Goal: Information Seeking & Learning: Learn about a topic

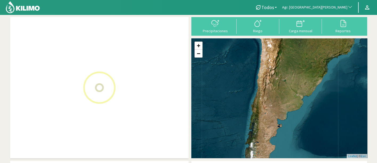
click at [324, 9] on span "Agr. [GEOGRAPHIC_DATA][PERSON_NAME]" at bounding box center [314, 7] width 65 height 5
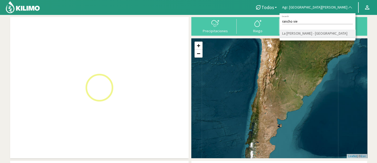
type input "rancho vie"
click at [332, 33] on li "La [PERSON_NAME] - [GEOGRAPHIC_DATA]" at bounding box center [318, 34] width 76 height 8
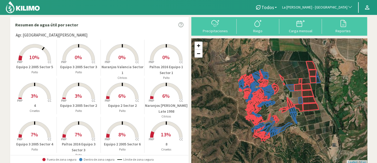
click at [328, 10] on button "La [PERSON_NAME] - [GEOGRAPHIC_DATA]" at bounding box center [318, 8] width 76 height 12
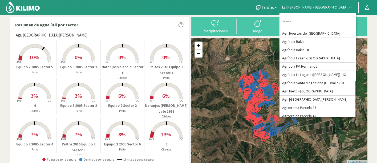
click at [248, 9] on div at bounding box center [124, 7] width 248 height 15
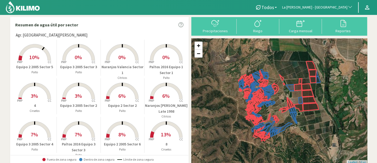
click at [326, 5] on span "La [PERSON_NAME] - [GEOGRAPHIC_DATA]" at bounding box center [314, 7] width 65 height 5
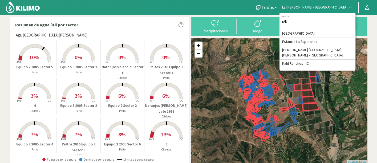
type input "rAN"
click at [27, 15] on div "Resumen de agua útil por sector Agr. Santa Magdalena Created with Highcharts 9.…" at bounding box center [188, 157] width 362 height 287
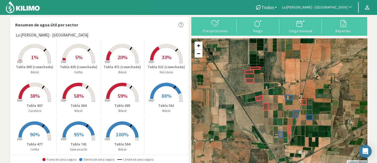
click at [126, 105] on p "Tabla 885" at bounding box center [123, 106] width 44 height 6
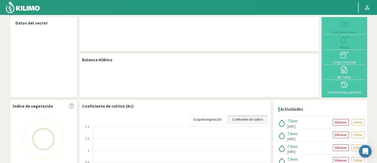
select select "156: Object"
select select "9: Object"
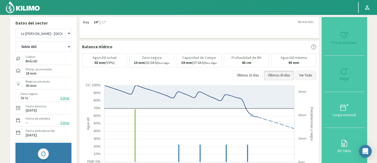
click at [304, 76] on button "Ver Todo" at bounding box center [305, 76] width 21 height 10
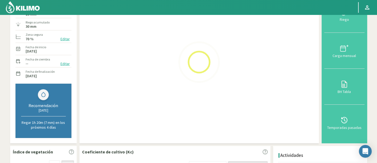
scroll to position [30, 0]
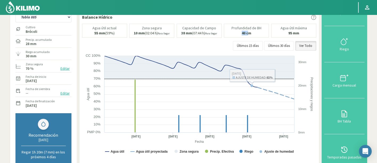
drag, startPoint x: 243, startPoint y: 33, endPoint x: 250, endPoint y: 33, distance: 7.2
click at [250, 33] on b "40 cm" at bounding box center [247, 33] width 10 height 5
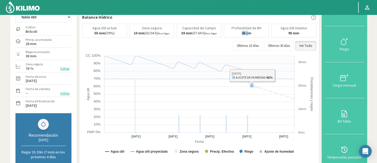
click at [271, 71] on icon at bounding box center [199, 67] width 190 height 23
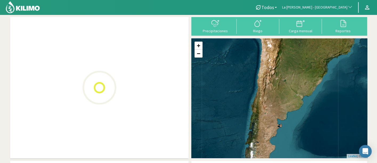
click at [328, 9] on span "La [PERSON_NAME] - [GEOGRAPHIC_DATA]" at bounding box center [314, 7] width 65 height 5
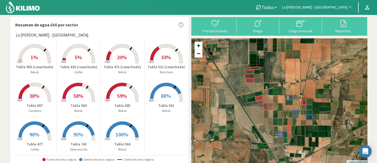
click at [316, 6] on span "La [PERSON_NAME] - [GEOGRAPHIC_DATA]" at bounding box center [314, 7] width 65 height 5
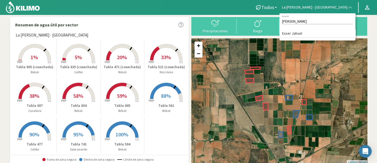
type input "[PERSON_NAME]"
click at [332, 32] on li "Exser Jahuel" at bounding box center [318, 34] width 76 height 8
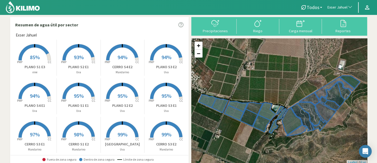
click at [28, 62] on rect at bounding box center [34, 61] width 43 height 43
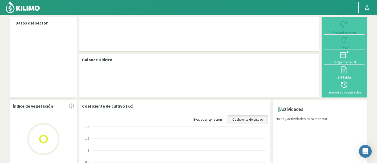
select select "93: Object"
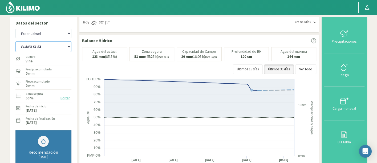
click at [61, 47] on select "CERRO S1 E1 CERRO S1 E2 CERRO S2 E1 CERRO S2 E2 CERRO S3 E1 CERRO S3 E2 CERRO S…" at bounding box center [43, 46] width 56 height 11
click at [15, 41] on select "CERRO S1 E1 CERRO S1 E2 CERRO S2 E1 CERRO S2 E2 CERRO S3 E1 CERRO S3 E2 CERRO S…" at bounding box center [43, 46] width 56 height 11
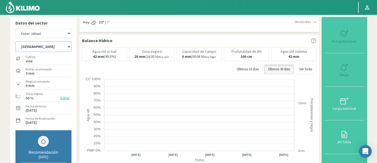
select select "10: Object"
select select "382: Object"
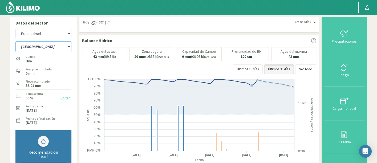
click at [35, 51] on select "CERRO S1 E1 CERRO S1 E2 CERRO S2 E1 CERRO S2 E2 CERRO S3 E1 CERRO S3 E2 CERRO S…" at bounding box center [43, 46] width 56 height 11
click at [15, 41] on select "CERRO S1 E1 CERRO S1 E2 CERRO S2 E1 CERRO S2 E2 CERRO S3 E1 CERRO S3 E2 CERRO S…" at bounding box center [43, 46] width 56 height 11
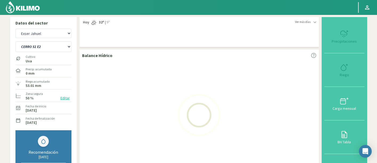
select select "16: Object"
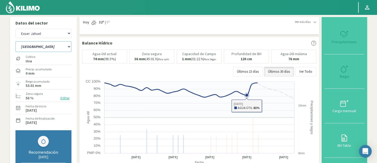
select select "671: Object"
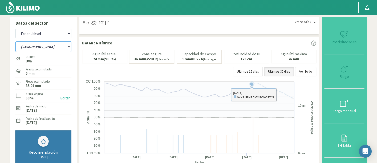
select select "33: Object"
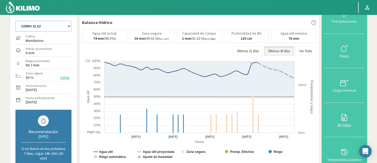
scroll to position [30, 0]
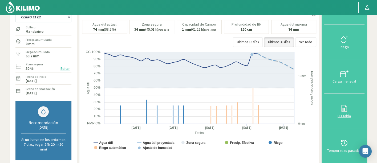
click at [349, 143] on icon at bounding box center [344, 143] width 9 height 9
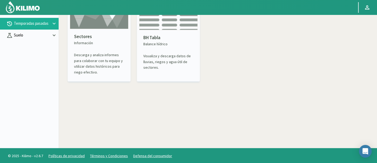
click at [40, 34] on p "Suelo" at bounding box center [32, 35] width 38 height 6
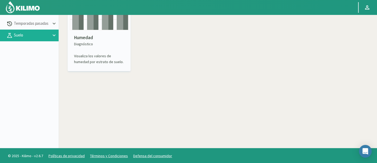
click at [80, 33] on div "Humedad Diagnóstico Visualiza los valores de humedad por estrato de suelo." at bounding box center [99, 49] width 59 height 39
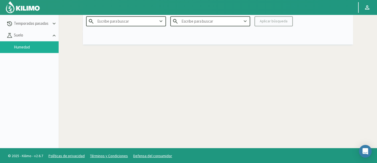
type input "Agr. Huertos de [GEOGRAPHIC_DATA]"
type input "2025"
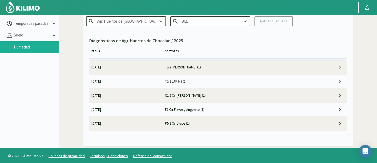
click at [145, 17] on input "Agr. Huertos de [GEOGRAPHIC_DATA]" at bounding box center [126, 21] width 80 height 10
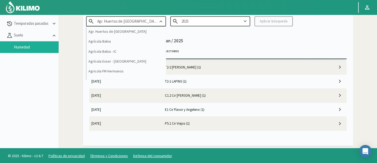
click at [145, 17] on input "Agr. Huertos de [GEOGRAPHIC_DATA]" at bounding box center [126, 21] width 80 height 10
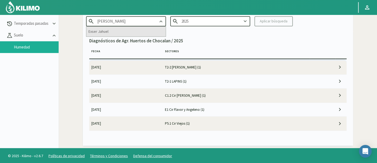
click at [128, 31] on div "Exser Jahuel" at bounding box center [125, 32] width 79 height 10
type input "Exser Jahuel"
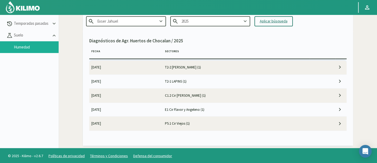
click at [272, 22] on div "Aplicar búsqueda" at bounding box center [274, 21] width 28 height 6
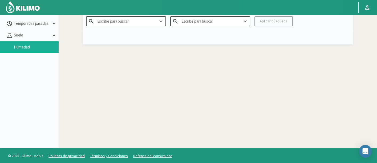
type input "Exser Jahuel"
type input "2025"
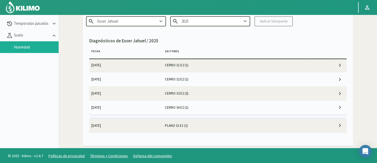
scroll to position [207, 0]
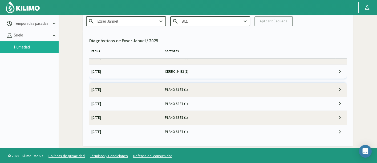
click at [196, 69] on td "CERRO S4 E2 (1)" at bounding box center [236, 71] width 147 height 14
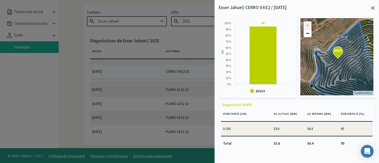
click at [374, 6] on icon at bounding box center [373, 8] width 4 height 4
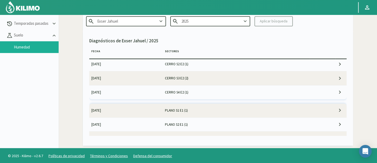
scroll to position [177, 0]
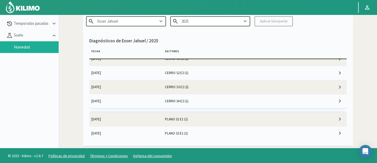
click at [195, 86] on td "CERRO S3 E2 (2)" at bounding box center [236, 87] width 147 height 14
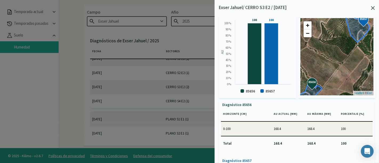
click at [373, 7] on icon at bounding box center [373, 8] width 4 height 4
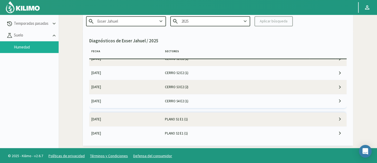
click at [167, 73] on td "CERRO S2 E2 (1)" at bounding box center [236, 73] width 147 height 14
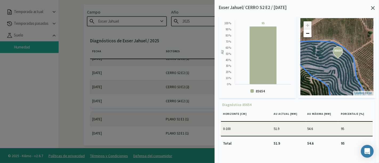
drag, startPoint x: 373, startPoint y: 7, endPoint x: 361, endPoint y: 31, distance: 26.5
click at [359, 43] on div "Exser Jahuel/ CERRO S2 E2 / [DATE] Created with Highcharts 9.2.2 AU 95 ​ 95 856…" at bounding box center [297, 81] width 164 height 163
click at [372, 9] on icon at bounding box center [373, 8] width 4 height 4
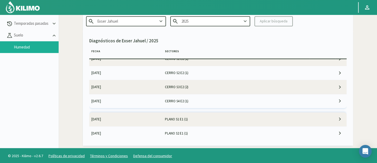
click at [205, 72] on td "CERRO S2 E2 (1)" at bounding box center [236, 73] width 147 height 14
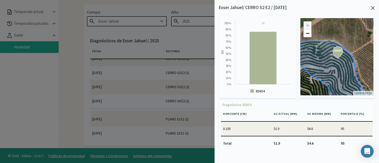
click at [373, 9] on icon at bounding box center [373, 8] width 4 height 4
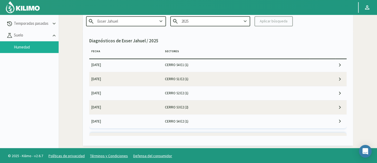
scroll to position [148, 0]
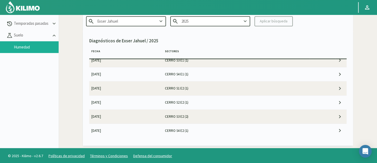
click at [186, 83] on td "CERRO S1 E2 (1)" at bounding box center [236, 89] width 147 height 14
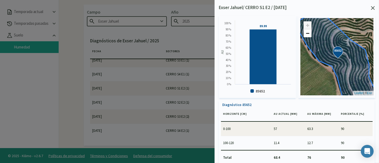
click at [373, 8] on icon at bounding box center [373, 8] width 4 height 4
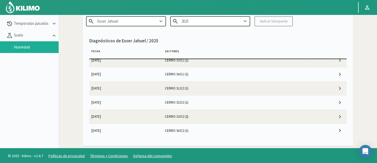
click at [211, 70] on td "CERRO S4 E1 (1)" at bounding box center [236, 74] width 147 height 14
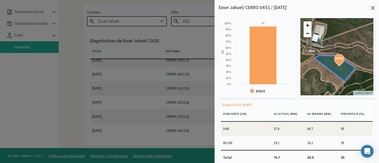
click at [372, 9] on icon at bounding box center [373, 8] width 4 height 4
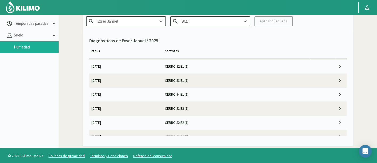
scroll to position [118, 0]
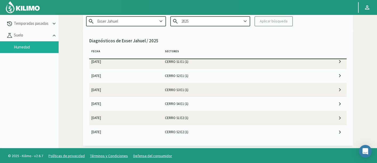
click at [193, 91] on td "CERRO S3 E1 (1)" at bounding box center [236, 90] width 147 height 14
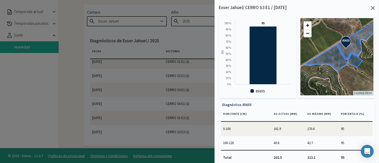
click at [375, 5] on div "Exser Jahuel/ CERRO S3 E1 / [DATE] Created with Highcharts 9.2.2 AU 95 ​ 95 856…" at bounding box center [297, 81] width 164 height 163
click at [373, 7] on icon at bounding box center [373, 8] width 4 height 4
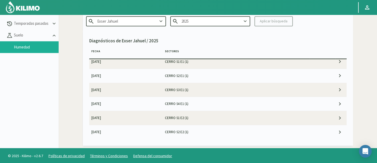
click at [235, 71] on td "CERRO S2 E1 (1)" at bounding box center [236, 76] width 147 height 14
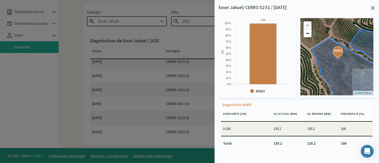
click at [374, 8] on icon at bounding box center [373, 8] width 4 height 4
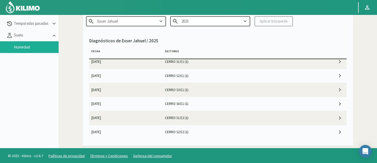
scroll to position [89, 0]
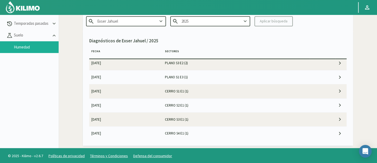
click at [225, 85] on td "CERRO S1 E1 (1)" at bounding box center [236, 91] width 147 height 14
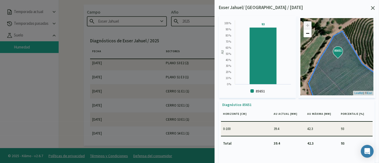
click at [373, 7] on icon at bounding box center [373, 8] width 4 height 4
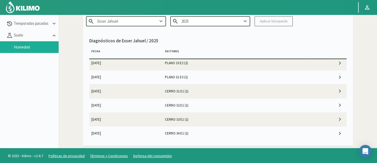
click at [177, 80] on td "PLANO S1 E3 (1)" at bounding box center [236, 77] width 147 height 14
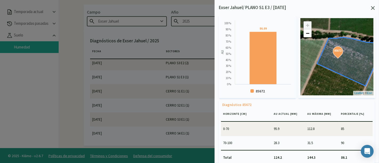
click at [372, 10] on icon at bounding box center [373, 8] width 4 height 4
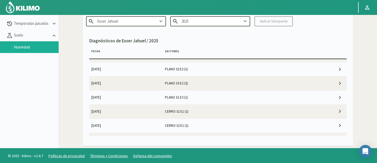
scroll to position [59, 0]
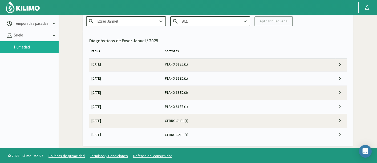
click at [213, 87] on td "PLANO S3 E2 (2)" at bounding box center [236, 93] width 147 height 14
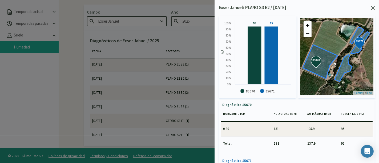
click at [372, 7] on icon at bounding box center [373, 8] width 4 height 4
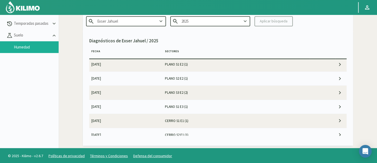
click at [180, 79] on td "PLANO S2 E2 (1)" at bounding box center [236, 79] width 147 height 14
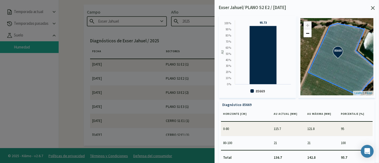
click at [377, 10] on div "Exser Jahuel/ PLANO S2 E2 / [DATE] Created with Highcharts 9.2.2 AU 95.73 ​ 95.…" at bounding box center [297, 81] width 164 height 163
click at [374, 9] on icon at bounding box center [373, 8] width 4 height 4
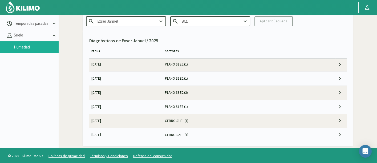
click at [179, 67] on td "PLANO S1 E2 (1)" at bounding box center [236, 65] width 147 height 14
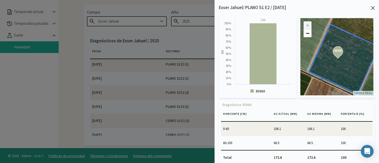
click at [374, 7] on icon at bounding box center [373, 8] width 4 height 4
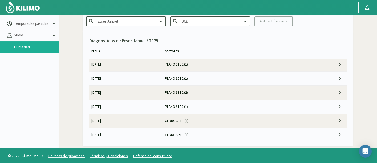
scroll to position [0, 0]
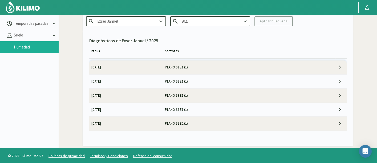
click at [188, 110] on td "PLANO S4 E1 (1)" at bounding box center [236, 110] width 147 height 14
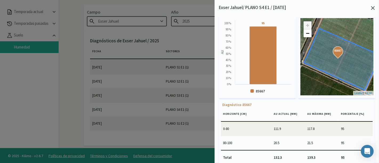
click at [372, 8] on icon at bounding box center [373, 8] width 4 height 4
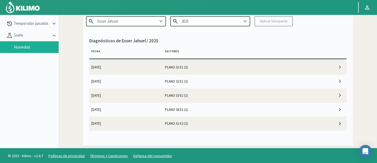
click at [247, 92] on td "PLANO S3 E1 (1)" at bounding box center [236, 95] width 147 height 14
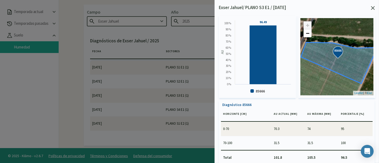
click at [375, 8] on div "Exser Jahuel/ PLANO S3 E1 / [DATE] Created with Highcharts 9.2.2 AU 96.49 ​ 96.…" at bounding box center [297, 81] width 164 height 163
click at [373, 9] on icon at bounding box center [373, 8] width 4 height 4
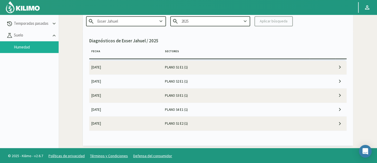
click at [219, 79] on td "PLANO S2 E1 (1)" at bounding box center [236, 81] width 147 height 14
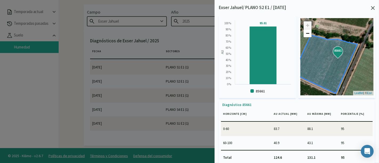
click at [373, 7] on icon at bounding box center [373, 8] width 4 height 4
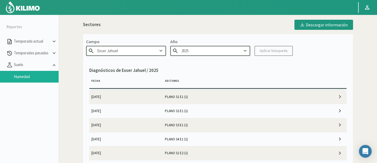
click at [221, 92] on td "PLANO S1 E1 (1)" at bounding box center [236, 97] width 147 height 14
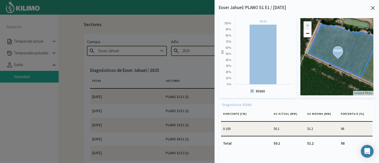
click at [374, 8] on icon at bounding box center [373, 8] width 4 height 4
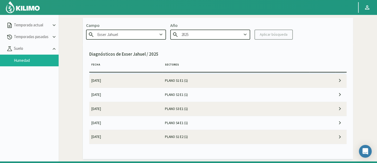
scroll to position [30, 0]
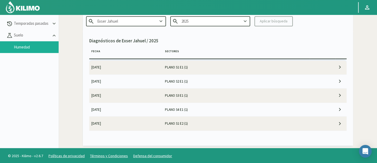
click at [317, 67] on td at bounding box center [328, 67] width 37 height 14
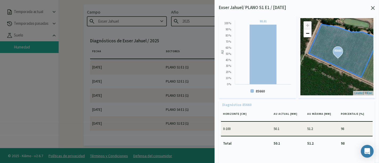
click at [373, 8] on icon at bounding box center [373, 8] width 4 height 4
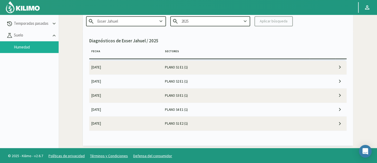
click at [216, 81] on td "PLANO S2 E1 (1)" at bounding box center [236, 81] width 147 height 14
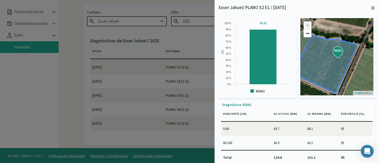
click at [375, 5] on div "Exser Jahuel/ PLANO S2 E1 / [DATE] Created with Highcharts 9.2.2 AU 95.01 ​ 95.…" at bounding box center [297, 81] width 164 height 163
click at [371, 8] on div "Exser Jahuel/ PLANO S2 E1 / [DATE]" at bounding box center [297, 7] width 156 height 7
click at [187, 97] on div at bounding box center [189, 81] width 379 height 163
click at [374, 9] on icon at bounding box center [373, 8] width 4 height 4
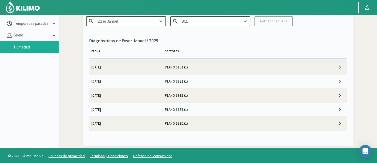
click at [190, 115] on td "PLANO S4 E1 (1)" at bounding box center [236, 110] width 147 height 14
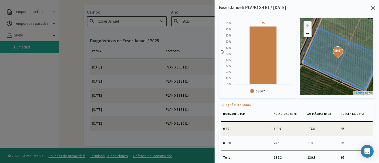
click at [373, 7] on icon at bounding box center [373, 8] width 4 height 4
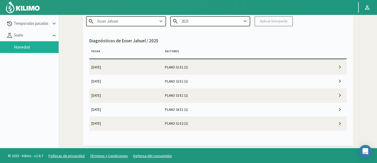
click at [20, 5] on img at bounding box center [22, 7] width 35 height 13
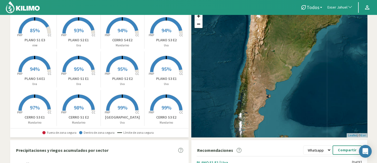
scroll to position [160, 0]
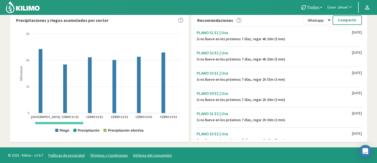
click at [373, 42] on section "Resumen de agua útil por sector Exser Jahuel Created with Highcharts 9.2.2 PMP …" at bounding box center [188, 1] width 377 height 292
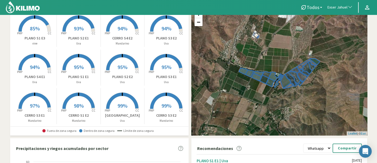
scroll to position [0, 0]
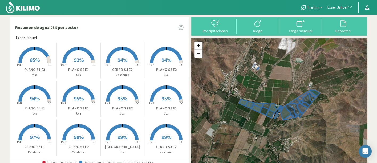
click at [48, 65] on tspan "CC" at bounding box center [50, 65] width 4 height 4
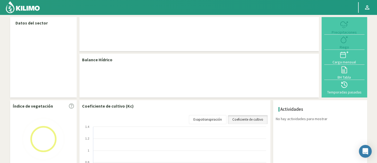
select select "93: Object"
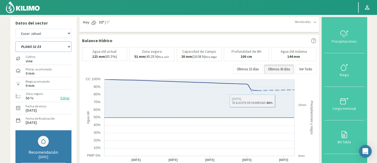
click at [62, 46] on select "CERRO S1 E1 CERRO S1 E2 CERRO S2 E1 CERRO S2 E2 CERRO S3 E1 CERRO S3 E2 CERRO S…" at bounding box center [43, 46] width 56 height 11
click at [15, 41] on select "CERRO S1 E1 CERRO S1 E2 CERRO S2 E1 CERRO S2 E2 CERRO S3 E1 CERRO S3 E2 CERRO S…" at bounding box center [43, 46] width 56 height 11
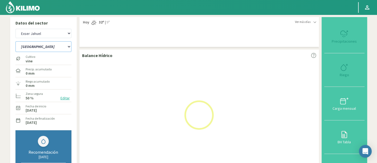
select select "10: Object"
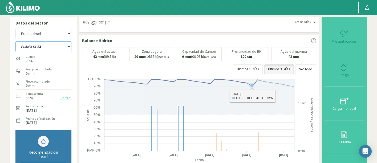
select select "382: Object"
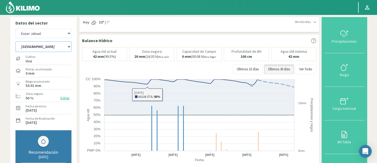
click at [54, 47] on select "CERRO S1 E1 CERRO S1 E2 CERRO S2 E1 CERRO S2 E2 CERRO S3 E1 CERRO S3 E2 CERRO S…" at bounding box center [43, 46] width 56 height 11
click at [15, 41] on select "CERRO S1 E1 CERRO S1 E2 CERRO S2 E1 CERRO S2 E2 CERRO S3 E1 CERRO S3 E2 CERRO S…" at bounding box center [43, 46] width 56 height 11
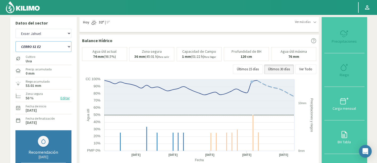
click at [63, 47] on select "CERRO S1 E1 CERRO S1 E2 CERRO S2 E1 CERRO S2 E2 CERRO S3 E1 CERRO S3 E2 CERRO S…" at bounding box center [43, 46] width 56 height 11
select select "16: Object"
select select "671: Object"
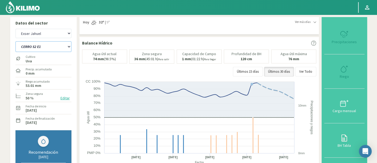
click at [15, 41] on select "CERRO S1 E1 CERRO S1 E2 CERRO S2 E1 CERRO S2 E2 CERRO S3 E1 CERRO S3 E2 CERRO S…" at bounding box center [43, 46] width 56 height 11
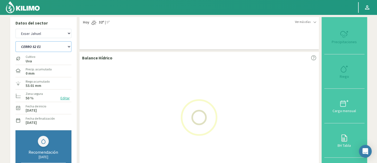
select select "33: Object"
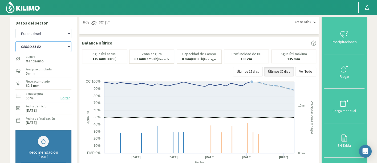
select select "960: Object"
click at [49, 45] on select "CERRO S1 E1 CERRO S1 E2 CERRO S2 E1 CERRO S2 E2 CERRO S3 E1 CERRO S3 E2 CERRO S…" at bounding box center [43, 46] width 56 height 11
click at [15, 41] on select "CERRO S1 E1 CERRO S1 E2 CERRO S2 E1 CERRO S2 E2 CERRO S3 E1 CERRO S3 E2 CERRO S…" at bounding box center [43, 46] width 56 height 11
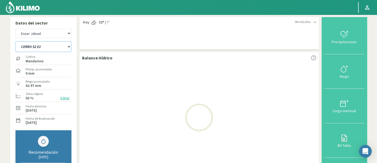
select select "50: Object"
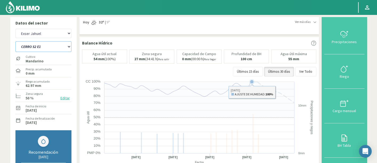
select select "1249: Object"
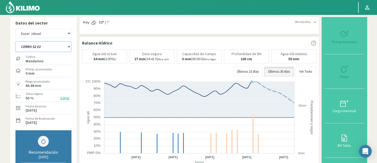
click at [69, 48] on select "CERRO S1 E1 CERRO S1 E2 CERRO S2 E1 CERRO S2 E2 CERRO S3 E1 CERRO S3 E2 CERRO S…" at bounding box center [43, 46] width 56 height 11
click at [15, 41] on select "CERRO S1 E1 CERRO S1 E2 CERRO S2 E1 CERRO S2 E2 CERRO S3 E1 CERRO S3 E2 CERRO S…" at bounding box center [43, 46] width 56 height 11
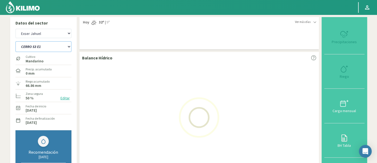
select select "67: Object"
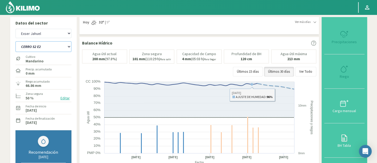
select select "1538: Object"
click at [46, 48] on select "CERRO S1 E1 CERRO S1 E2 CERRO S2 E1 CERRO S2 E2 CERRO S3 E1 CERRO S3 E2 CERRO S…" at bounding box center [43, 46] width 56 height 11
click at [15, 41] on select "CERRO S1 E1 CERRO S1 E2 CERRO S2 E1 CERRO S2 E2 CERRO S3 E1 CERRO S3 E2 CERRO S…" at bounding box center [43, 46] width 56 height 11
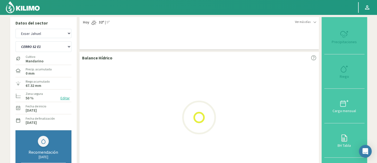
select select "84: Object"
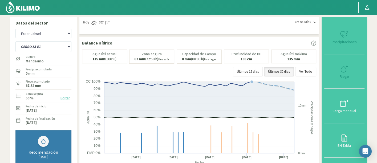
select select "1827: Object"
click at [22, 48] on select "CERRO S1 E1 CERRO S1 E2 CERRO S2 E1 CERRO S2 E2 CERRO S3 E1 CERRO S3 E2 CERRO S…" at bounding box center [43, 46] width 56 height 11
click at [15, 41] on select "CERRO S1 E1 CERRO S1 E2 CERRO S2 E1 CERRO S2 E2 CERRO S3 E1 CERRO S3 E2 CERRO S…" at bounding box center [43, 46] width 56 height 11
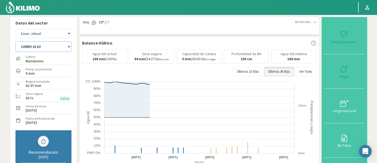
select select "98: Object"
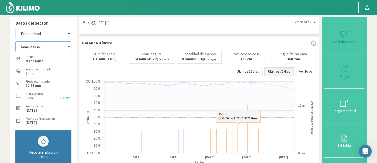
select select "2116: Object"
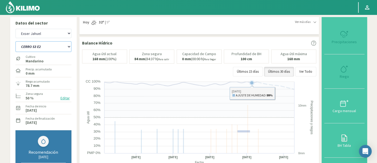
drag, startPoint x: 237, startPoint y: 130, endPoint x: 250, endPoint y: 132, distance: 12.7
click at [250, 132] on icon "Created with Highcharts 9.2.2 Fecha Agua útil Precipitaciones y riegos Agua úti…" at bounding box center [200, 132] width 236 height 107
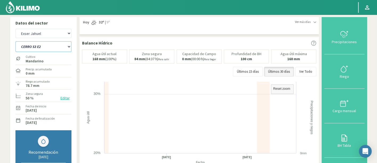
click at [247, 134] on rect at bounding box center [200, 132] width 236 height 107
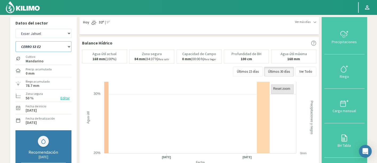
click at [290, 88] on text "Reset zoom" at bounding box center [281, 89] width 17 height 4
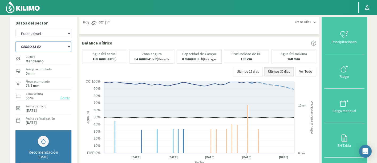
click at [57, 49] on select "CERRO S1 E1 CERRO S1 E2 CERRO S2 E1 CERRO S2 E2 CERRO S3 E1 CERRO S3 E2 CERRO S…" at bounding box center [43, 46] width 56 height 11
click at [15, 41] on select "CERRO S1 E1 CERRO S1 E2 CERRO S2 E1 CERRO S2 E2 CERRO S3 E1 CERRO S3 E2 CERRO S…" at bounding box center [43, 46] width 56 height 11
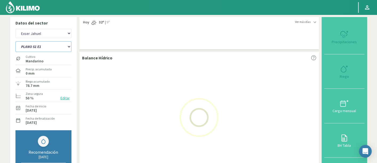
select select "117: Object"
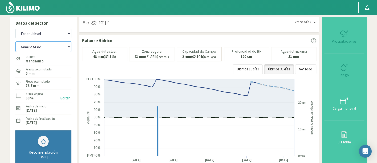
select select "2405: Object"
click at [52, 49] on select "CERRO S1 E1 CERRO S1 E2 CERRO S2 E1 CERRO S2 E2 CERRO S3 E1 CERRO S3 E2 CERRO S…" at bounding box center [43, 46] width 56 height 11
click at [15, 41] on select "CERRO S1 E1 CERRO S1 E2 CERRO S2 E1 CERRO S2 E2 CERRO S3 E1 CERRO S3 E2 CERRO S…" at bounding box center [43, 46] width 56 height 11
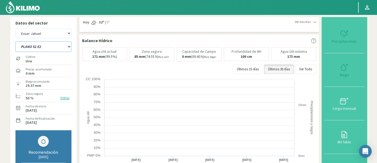
select select "136: Object"
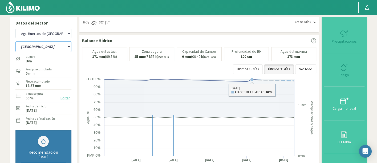
select select "2694: Object"
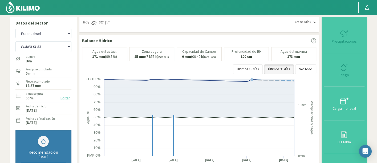
select select "153: Object"
